Goal: Task Accomplishment & Management: Use online tool/utility

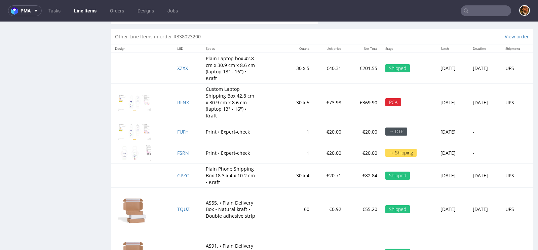
scroll to position [1123, 0]
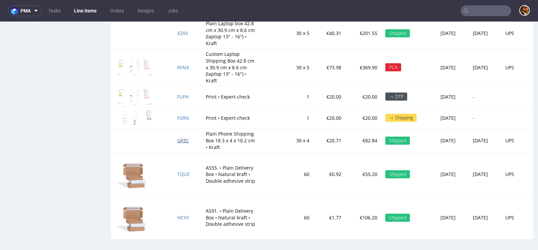
click at [177, 139] on span "GPZC" at bounding box center [183, 140] width 12 height 6
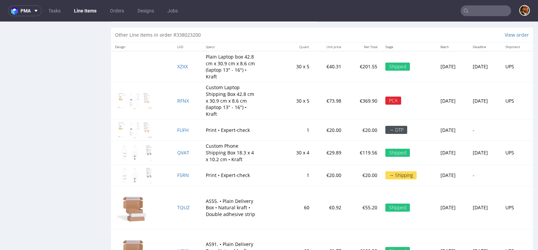
scroll to position [1031, 0]
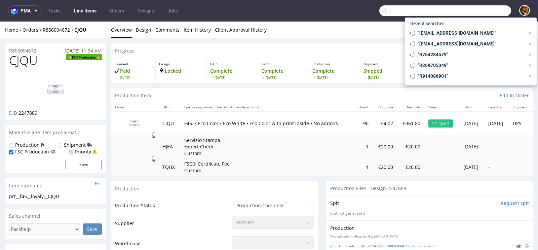
click at [470, 12] on input "text" at bounding box center [446, 10] width 132 height 11
paste input "stefanomiracoli@dilucamilano.it"
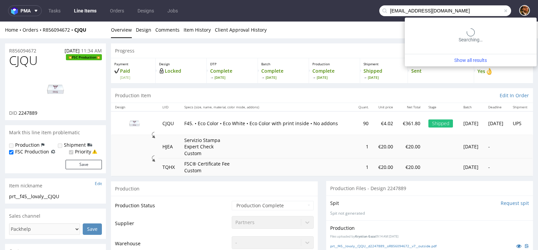
type input "stefanomiracoli@dilucamilano.it"
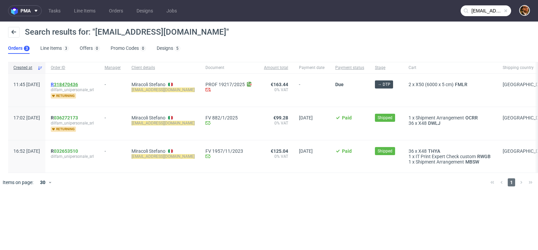
click at [78, 85] on link "318470436" at bounding box center [66, 84] width 24 height 5
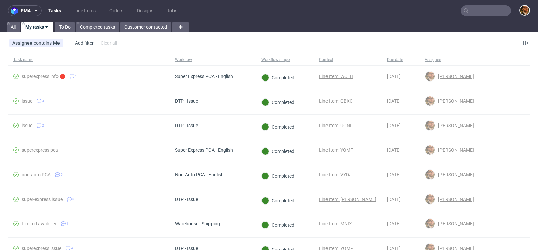
click at [475, 12] on input "text" at bounding box center [486, 10] width 50 height 11
paste input "R632114094"
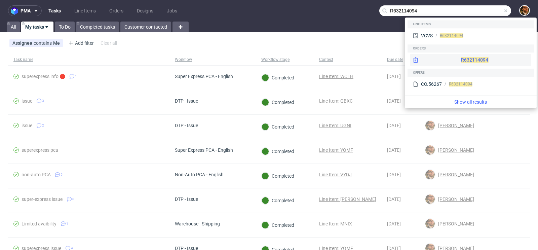
type input "R632114094"
click at [460, 58] on div "R632114094" at bounding box center [470, 60] width 121 height 12
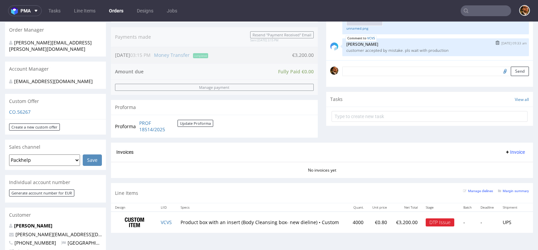
scroll to position [188, 0]
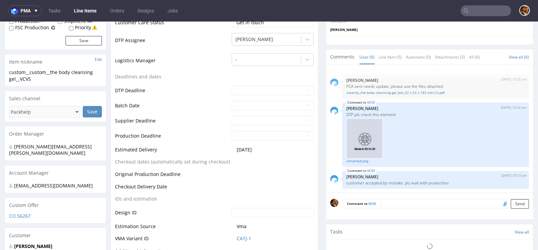
scroll to position [303, 0]
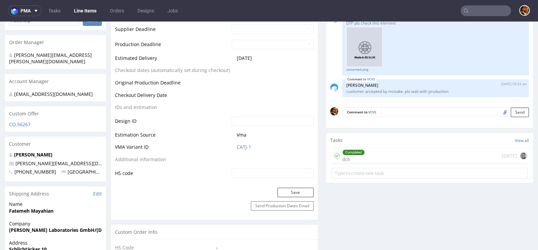
click at [372, 152] on div "Completed dch 1 day ago" at bounding box center [430, 156] width 196 height 16
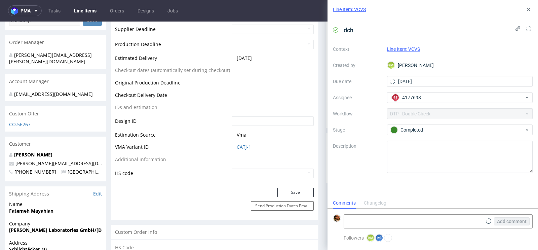
scroll to position [5, 0]
drag, startPoint x: 528, startPoint y: 12, endPoint x: 494, endPoint y: 65, distance: 62.7
click at [528, 12] on button at bounding box center [529, 9] width 8 height 8
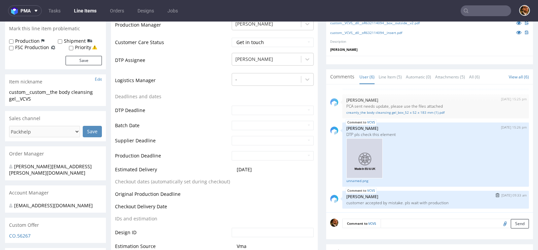
scroll to position [192, 0]
drag, startPoint x: 454, startPoint y: 202, endPoint x: 344, endPoint y: 201, distance: 110.0
click at [347, 201] on p "customer accepted by mistake. pls wait with production" at bounding box center [436, 202] width 179 height 5
click at [455, 201] on p "customer accepted by mistake. pls wait with production" at bounding box center [436, 202] width 179 height 5
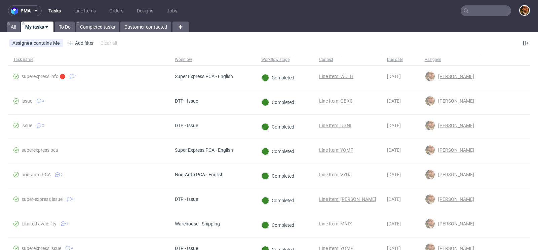
click at [473, 14] on input "text" at bounding box center [486, 10] width 50 height 11
paste input "[EMAIL_ADDRESS][DOMAIN_NAME]"
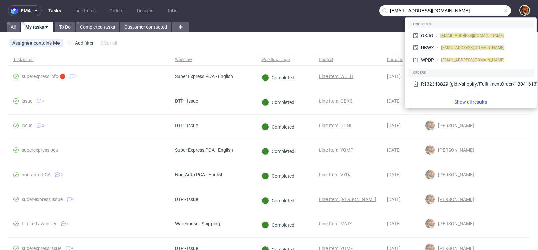
type input "[EMAIL_ADDRESS][DOMAIN_NAME]"
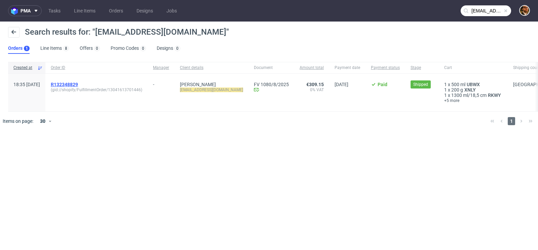
click at [78, 84] on span "R132348829" at bounding box center [64, 84] width 27 height 5
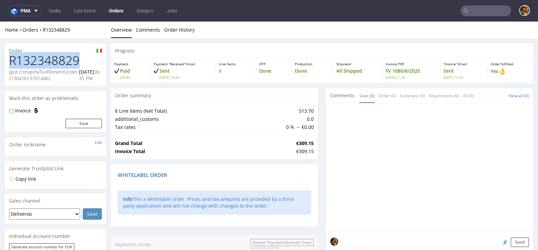
drag, startPoint x: 78, startPoint y: 60, endPoint x: 11, endPoint y: 62, distance: 66.3
click at [11, 62] on h1 "R132348829" at bounding box center [55, 60] width 93 height 13
copy h1 "R132348829"
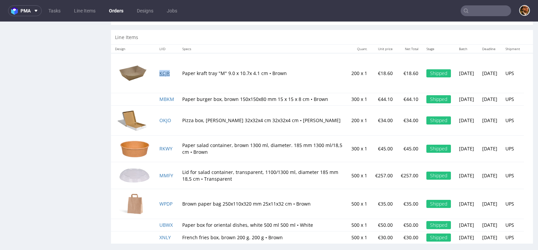
scroll to position [2, 0]
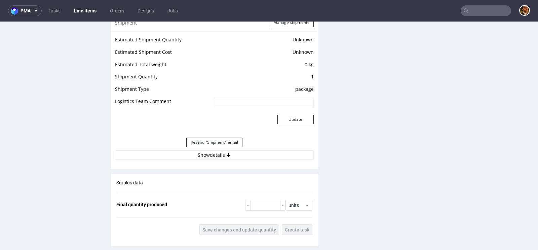
scroll to position [603, 0]
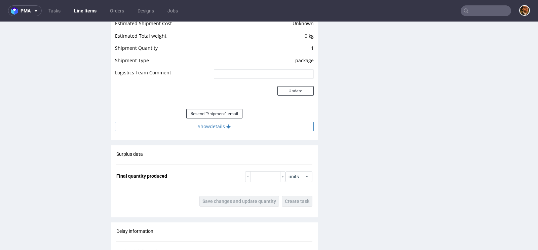
click at [226, 127] on icon at bounding box center [228, 126] width 4 height 5
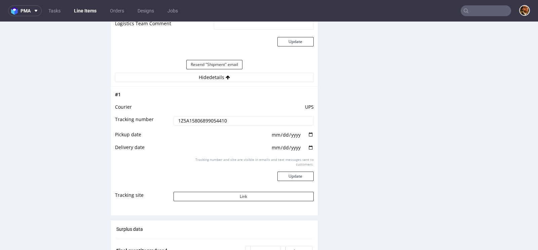
scroll to position [684, 0]
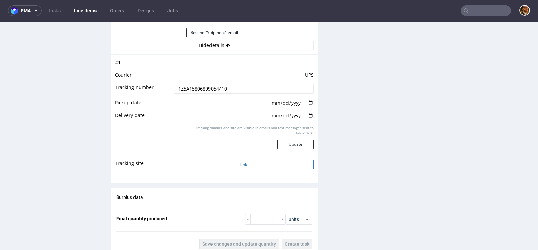
click at [234, 162] on button "Link" at bounding box center [244, 164] width 140 height 9
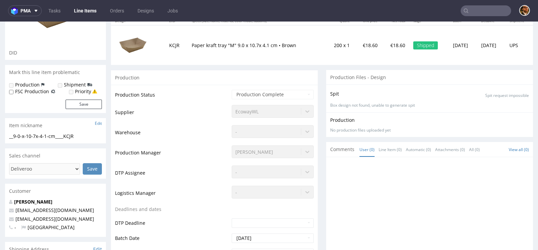
scroll to position [0, 0]
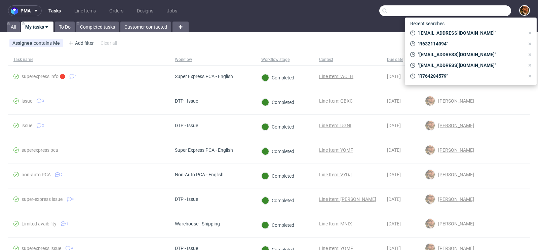
click at [469, 15] on input "text" at bounding box center [446, 10] width 132 height 11
paste input "R607694604"
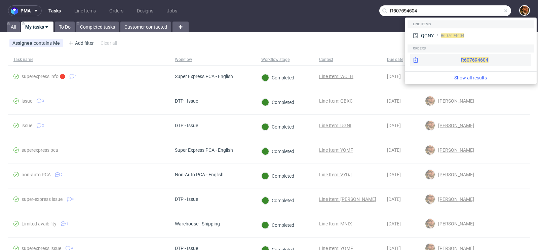
type input "R607694604"
click at [459, 57] on div "R607694604" at bounding box center [470, 60] width 121 height 12
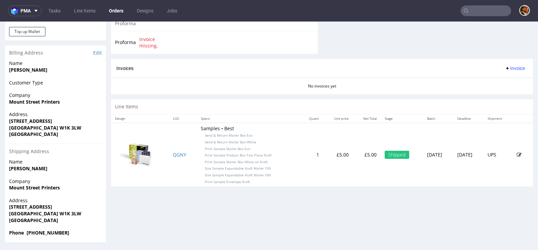
scroll to position [2, 0]
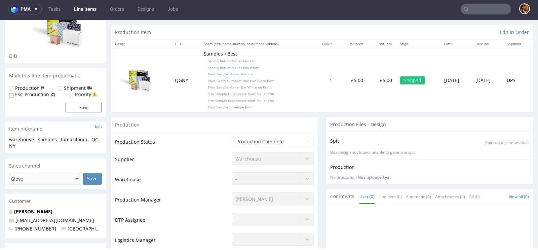
scroll to position [188, 0]
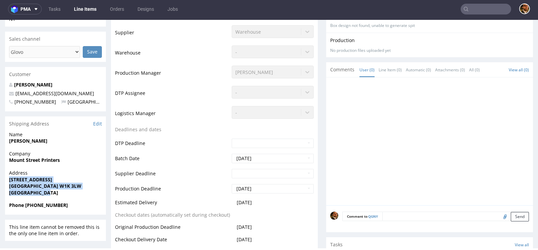
drag, startPoint x: 59, startPoint y: 192, endPoint x: 9, endPoint y: 181, distance: 51.1
click at [9, 181] on p "Address 4 Mount Street London W1K 3LW United Kingdom" at bounding box center [55, 183] width 93 height 26
copy p "4 Mount Street London W1K 3LW United Kingdom"
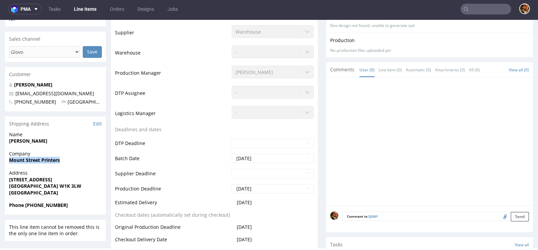
drag, startPoint x: 62, startPoint y: 161, endPoint x: 10, endPoint y: 161, distance: 51.8
click at [10, 161] on span "Mount Street Printers" at bounding box center [55, 160] width 93 height 7
copy strong "Mount Street Printers"
drag, startPoint x: 47, startPoint y: 140, endPoint x: 7, endPoint y: 141, distance: 40.1
click at [7, 141] on div "Name Lea Tamasiloniu" at bounding box center [55, 140] width 101 height 19
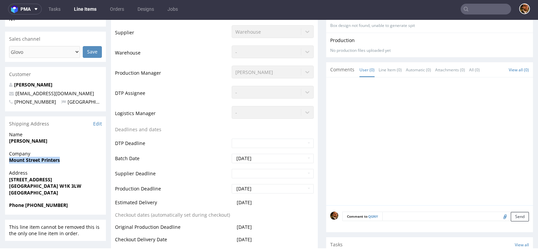
copy strong "Lea Tamasiloniu"
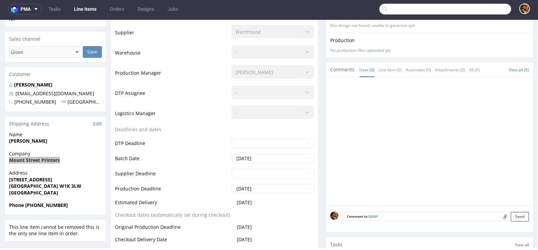
click at [467, 10] on input "text" at bounding box center [446, 9] width 132 height 11
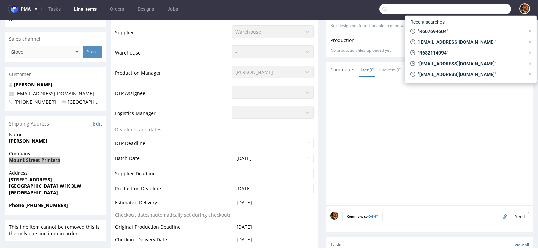
paste input "R843203449"
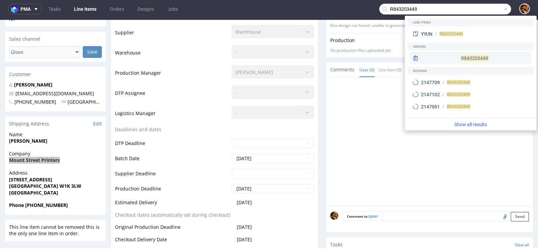
type input "R843203449"
click at [456, 57] on div "R843203449" at bounding box center [470, 58] width 121 height 12
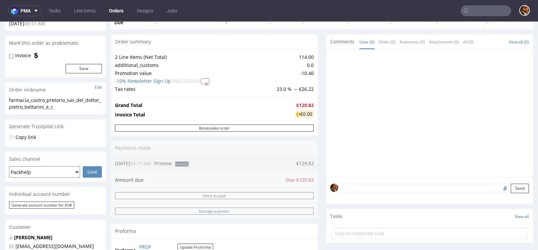
scroll to position [1, 0]
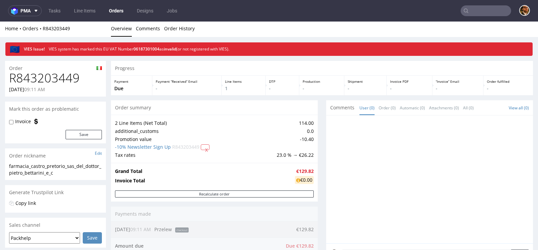
drag, startPoint x: 163, startPoint y: 49, endPoint x: 137, endPoint y: 48, distance: 26.6
click at [137, 48] on span "06187301004" at bounding box center [147, 49] width 26 height 6
copy span "06187301004"
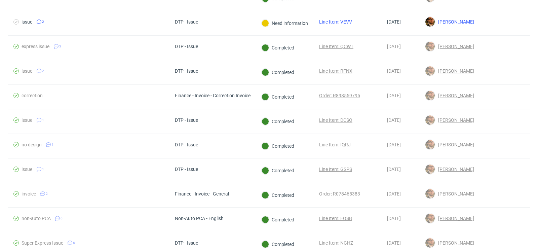
scroll to position [157, 0]
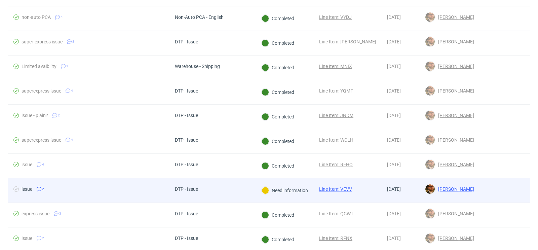
click at [491, 185] on div at bounding box center [505, 190] width 50 height 24
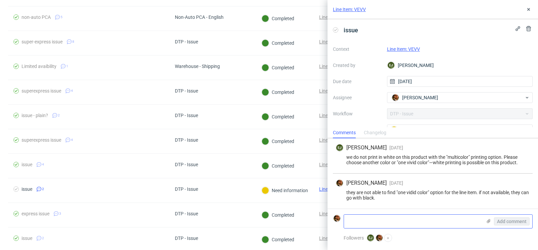
click at [400, 216] on textarea at bounding box center [413, 221] width 138 height 13
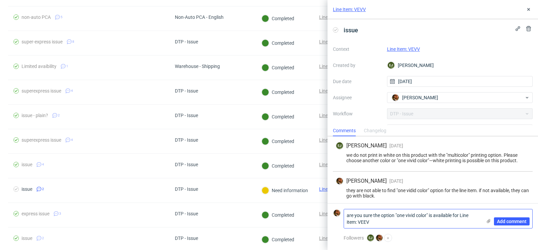
click at [400, 220] on textarea "are you sure the option "one vivid color" is available for Line item: VEEV" at bounding box center [413, 218] width 138 height 19
type textarea "are you sure the option "one vivid color" is available for Line item: VEEV?"
click at [517, 222] on span "Add comment" at bounding box center [512, 221] width 30 height 5
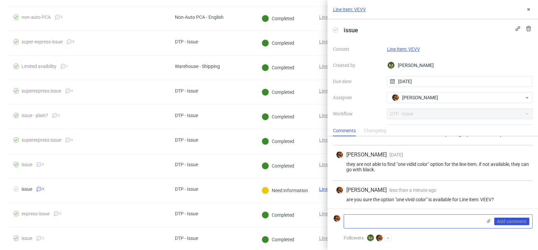
scroll to position [27, 0]
click at [528, 10] on icon at bounding box center [528, 9] width 5 height 5
